Goal: Find specific page/section: Find specific page/section

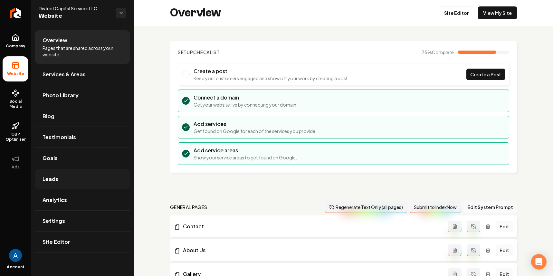
click at [47, 184] on link "Leads" at bounding box center [82, 179] width 95 height 21
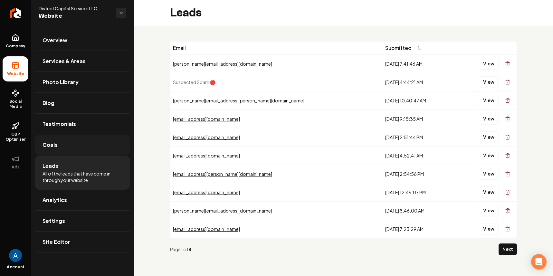
click at [52, 144] on span "Goals" at bounding box center [50, 145] width 15 height 8
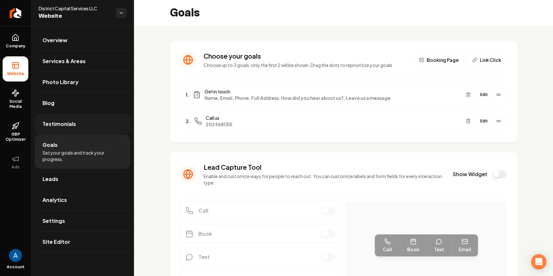
click at [58, 117] on link "Testimonials" at bounding box center [82, 124] width 95 height 21
click at [58, 126] on span "Testimonials" at bounding box center [60, 124] width 34 height 8
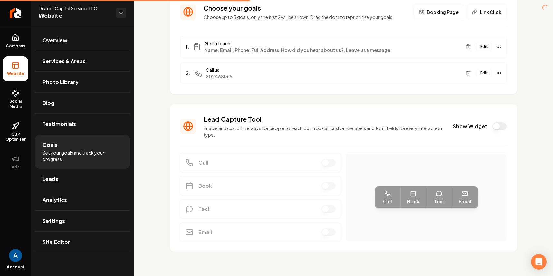
scroll to position [49, 0]
